Goal: Task Accomplishment & Management: Use online tool/utility

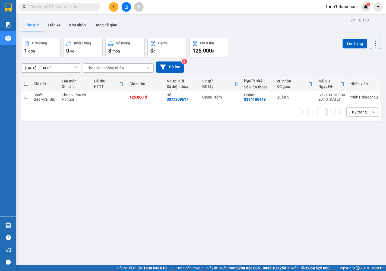
click at [126, 178] on div "ver 1.8.143 Kho gửi Trên xe Kho nhận Hàng đã giao Đơn hàng 1 đơn Khối lượng 0 k…" at bounding box center [201, 151] width 365 height 271
click at [346, 98] on button at bounding box center [350, 97] width 8 height 10
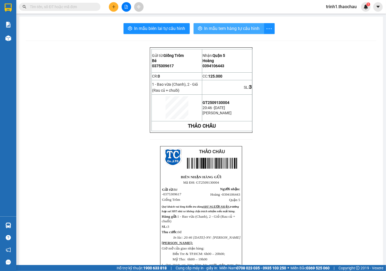
click at [228, 25] on span "In mẫu tem hàng tự cấu hình" at bounding box center [232, 28] width 55 height 7
click at [223, 30] on span "In mẫu tem hàng tự cấu hình" at bounding box center [232, 28] width 55 height 7
